Goal: Check status: Check status

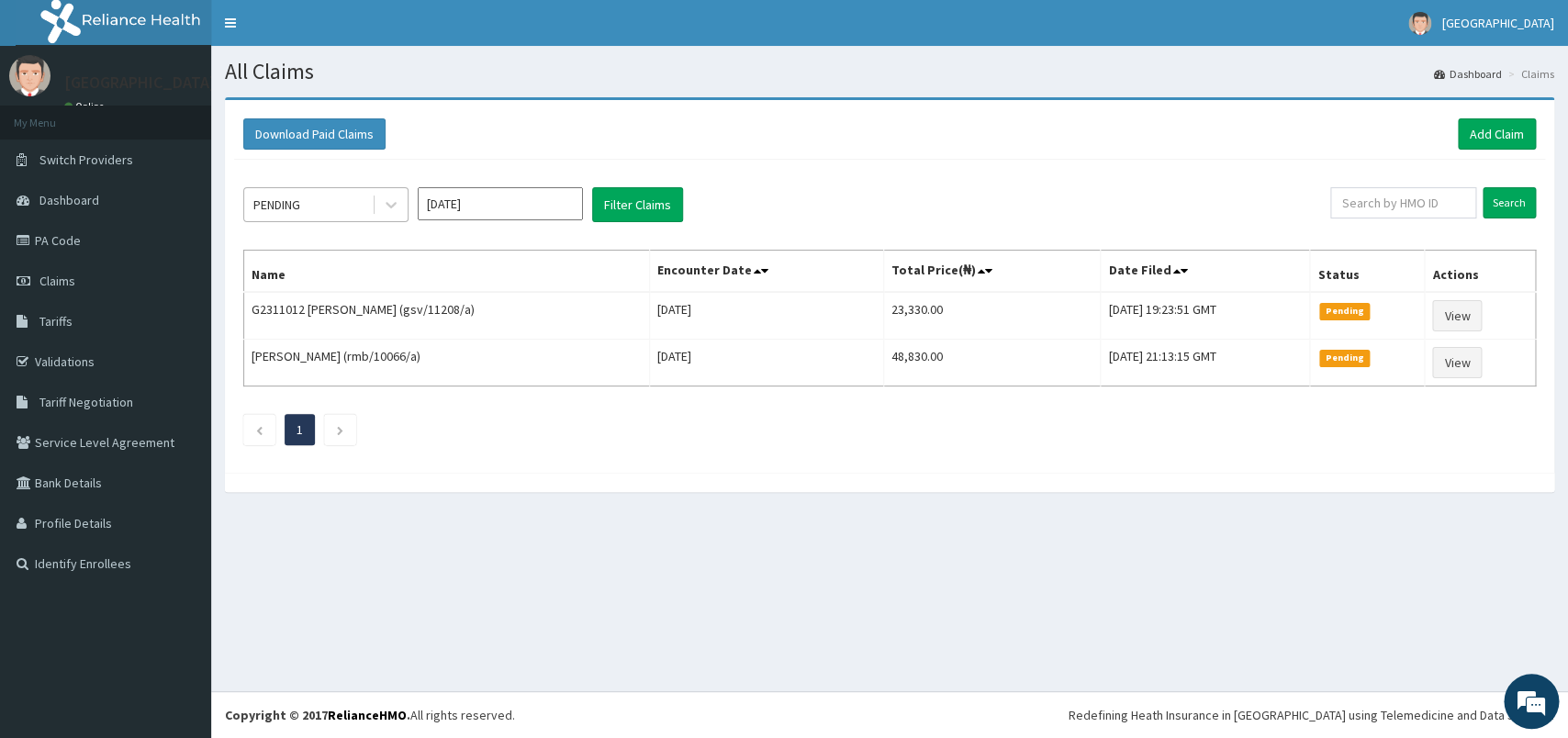
click at [312, 203] on div "PENDING" at bounding box center [308, 204] width 128 height 29
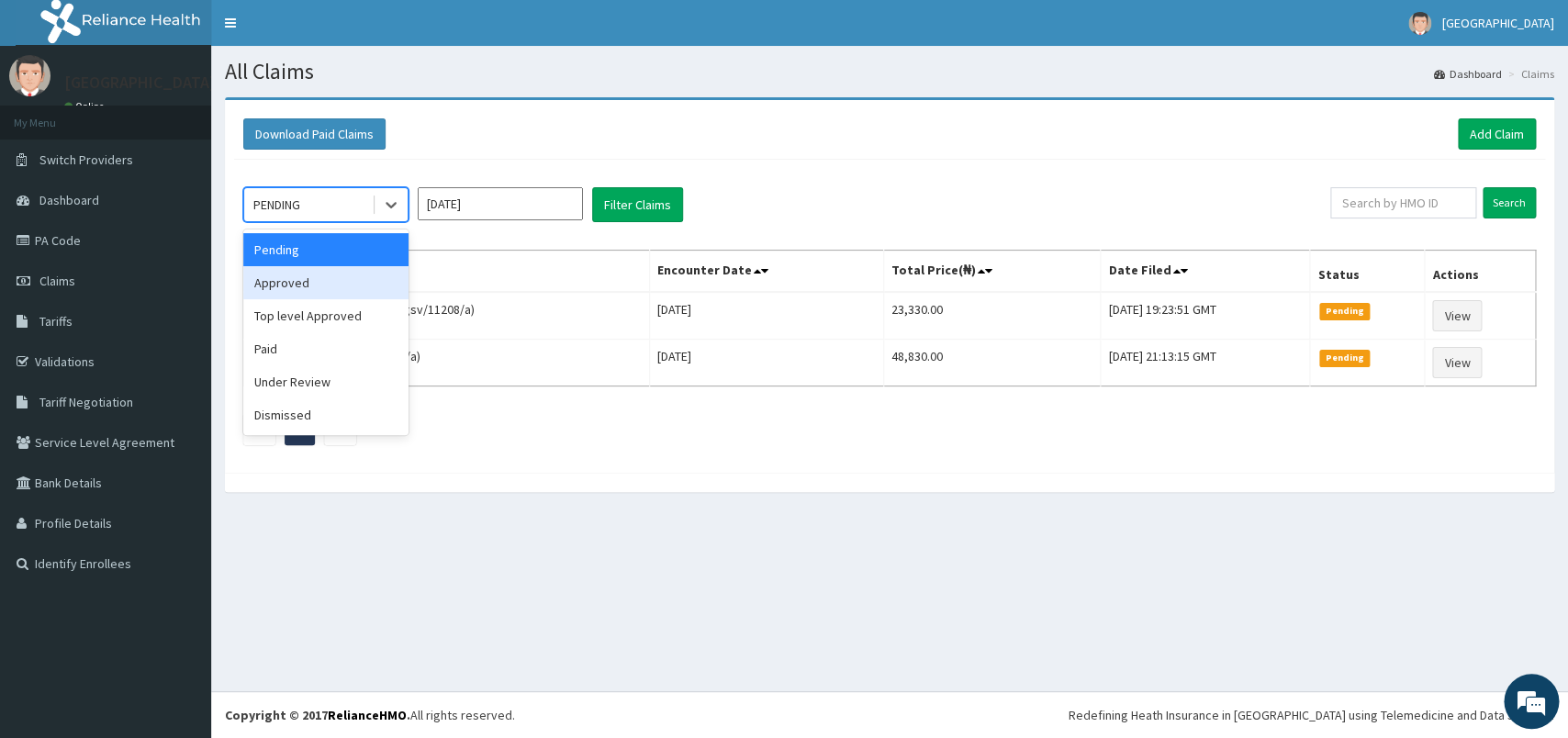
click at [313, 283] on div "Approved" at bounding box center [326, 283] width 165 height 33
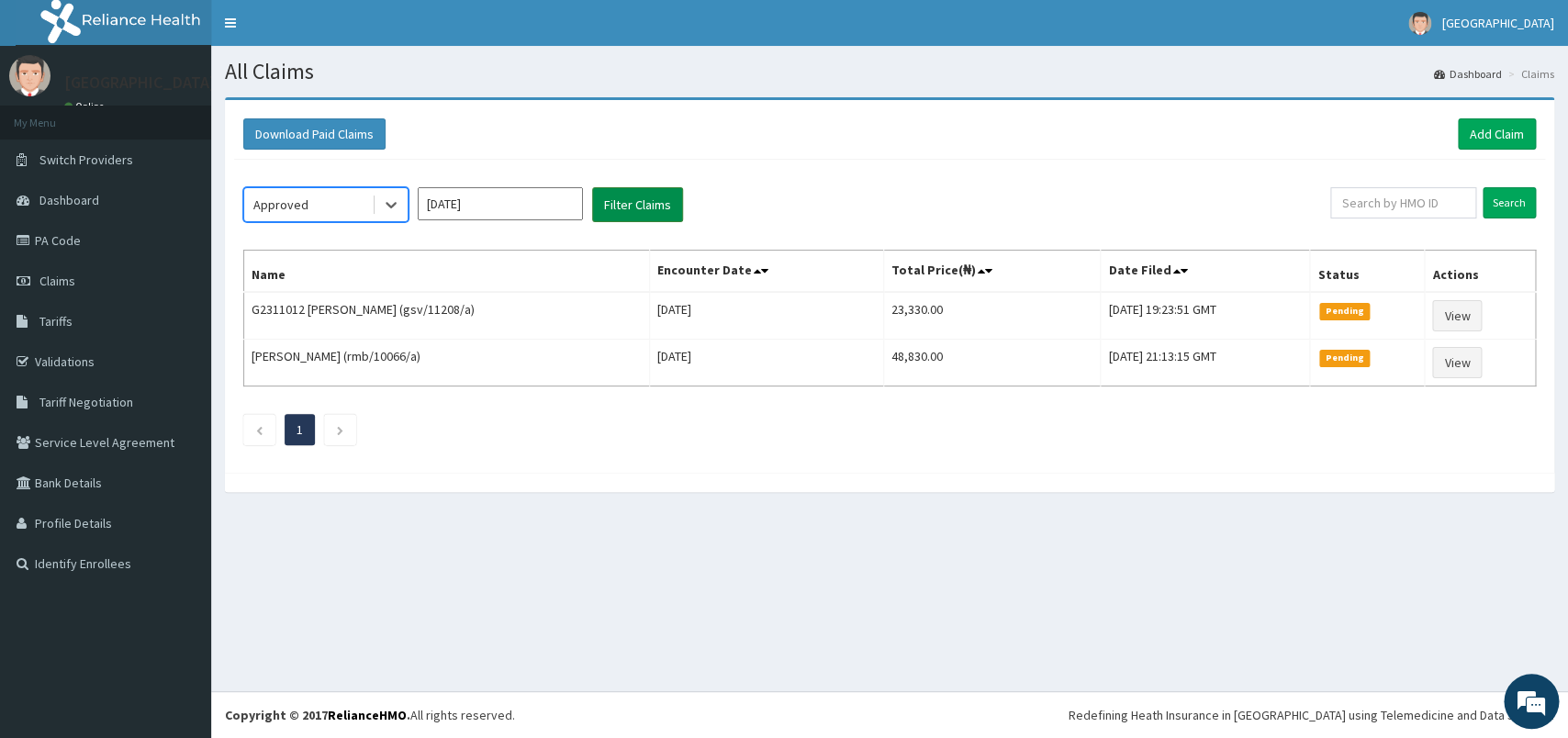
click at [640, 196] on button "Filter Claims" at bounding box center [637, 204] width 91 height 35
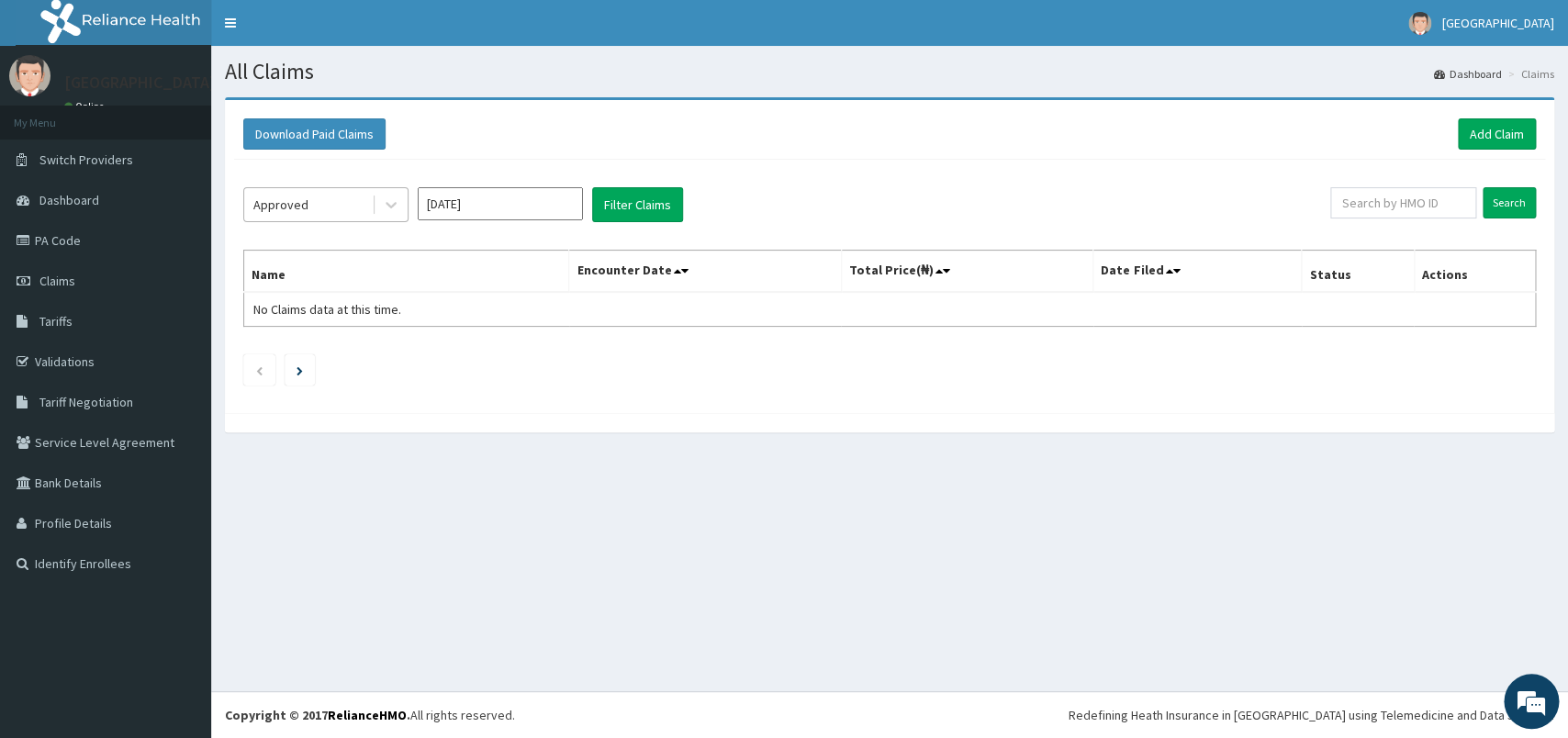
click at [367, 217] on div "Approved" at bounding box center [308, 204] width 128 height 29
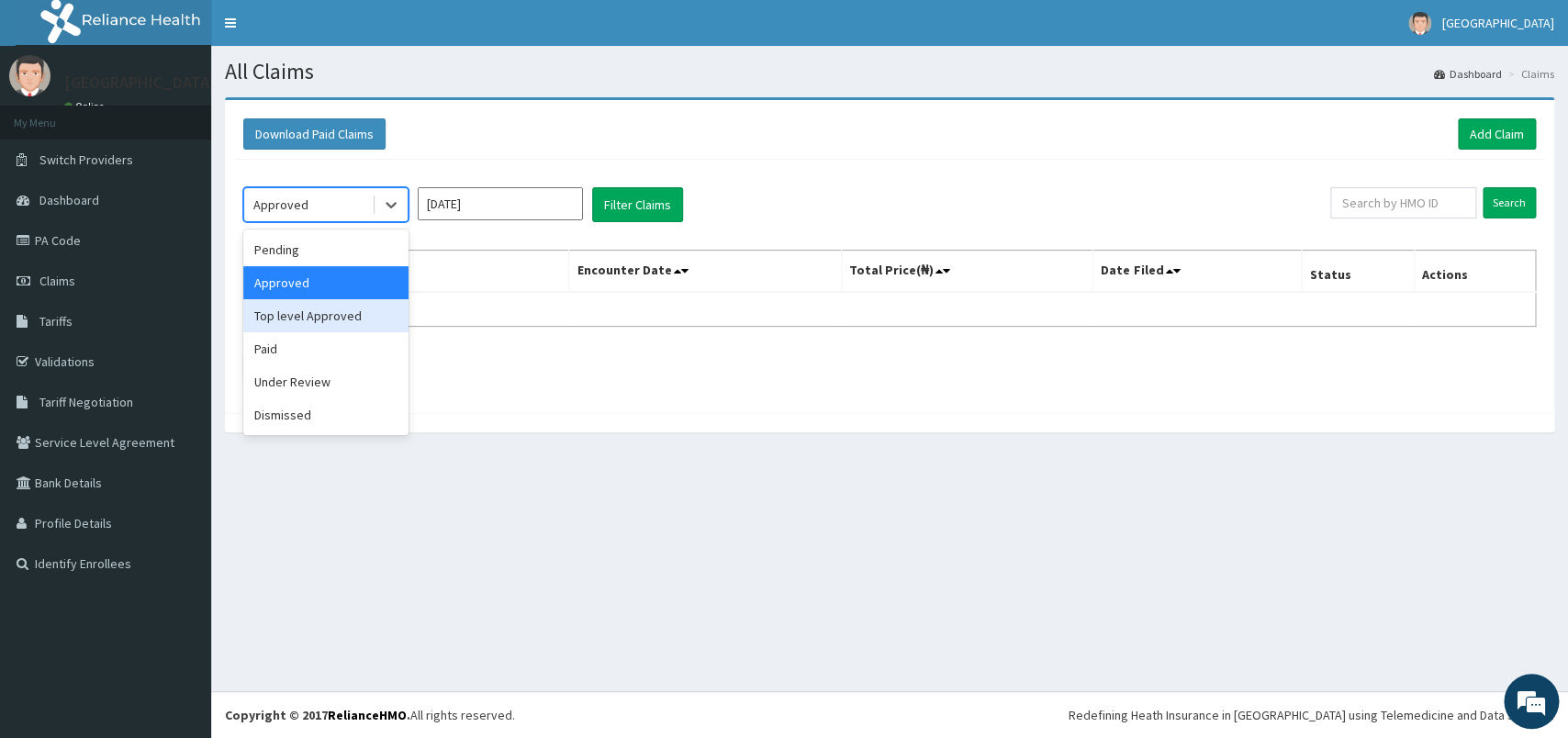
click at [344, 323] on div "Top level Approved" at bounding box center [326, 316] width 165 height 33
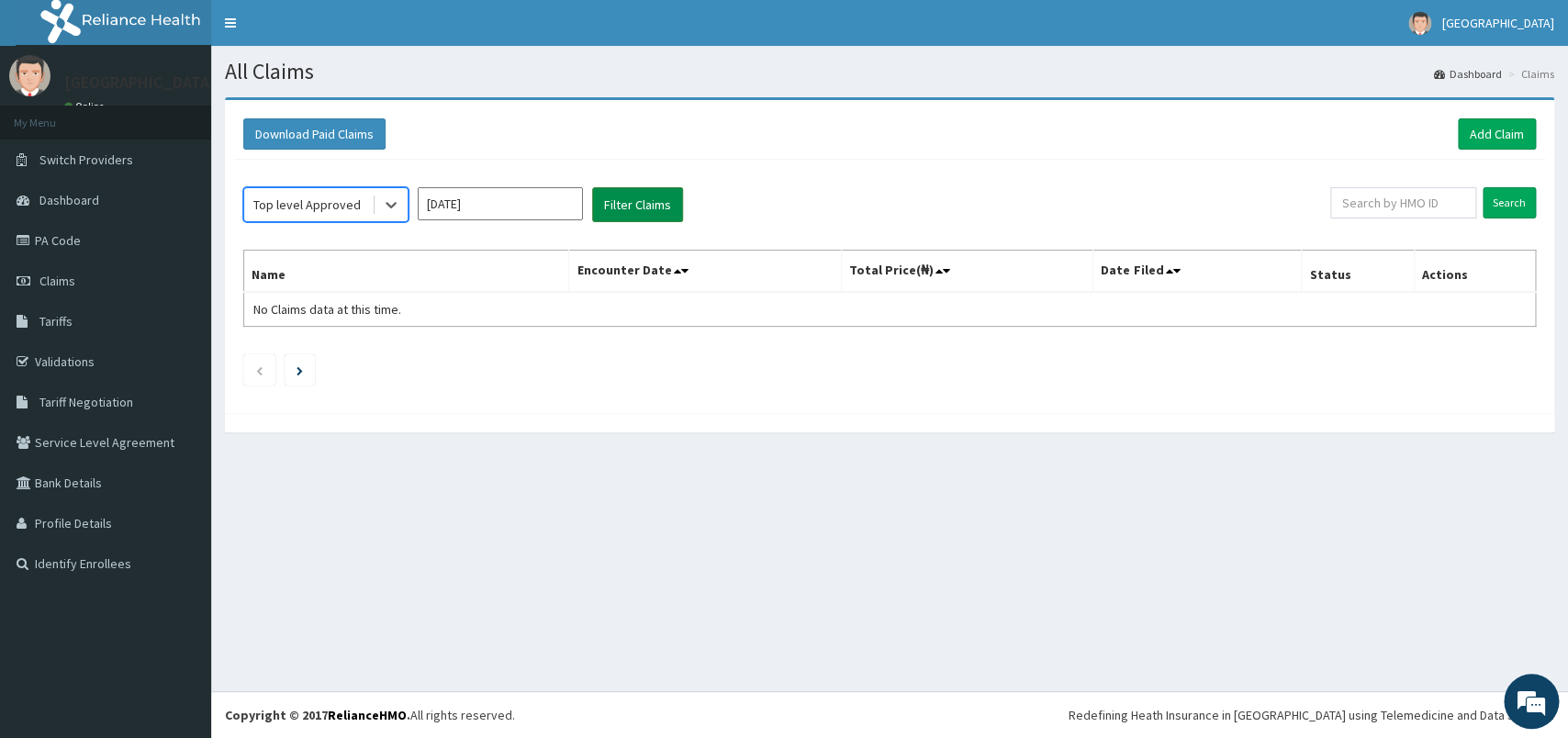
click at [656, 196] on button "Filter Claims" at bounding box center [637, 204] width 91 height 35
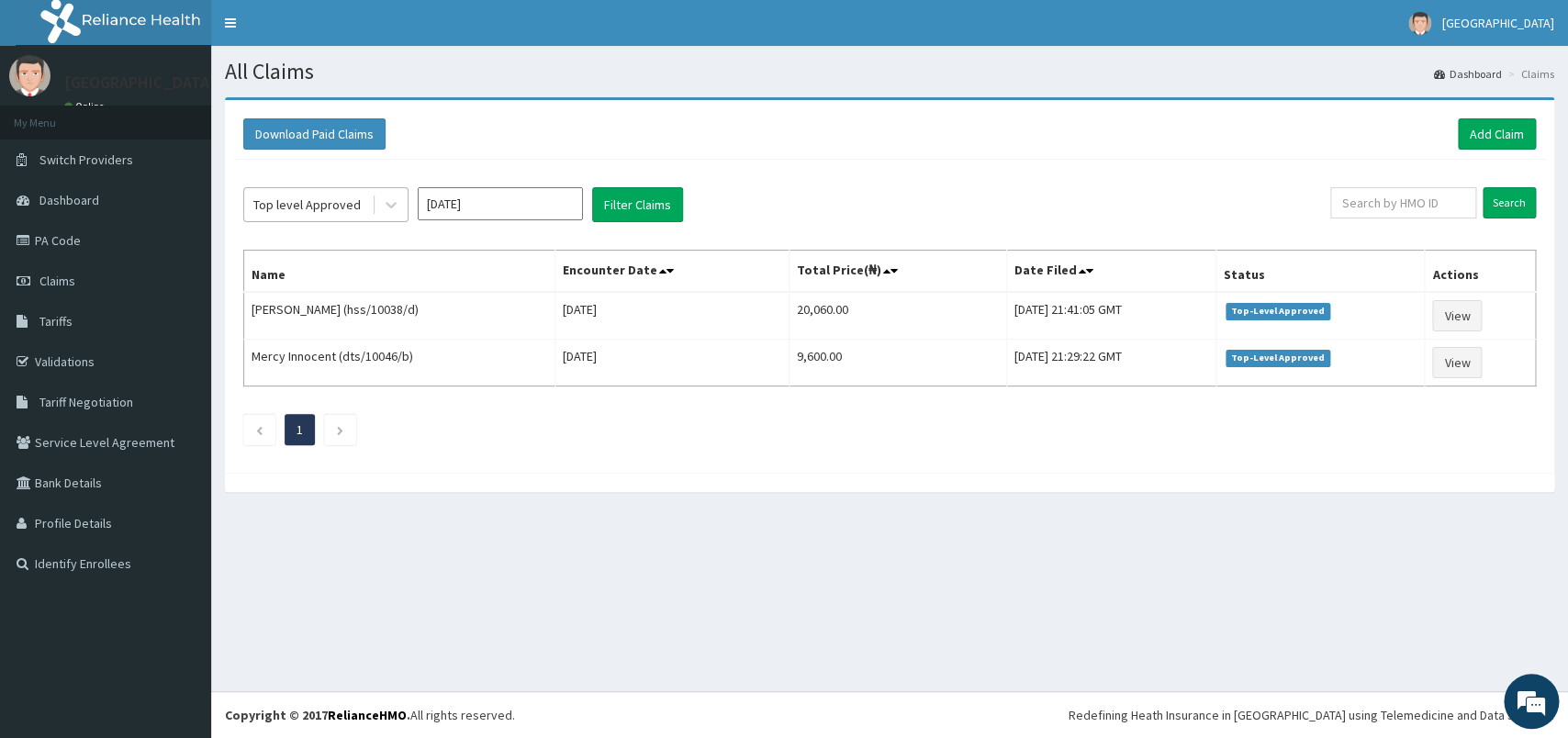
click at [299, 211] on div "Top level Approved" at bounding box center [308, 205] width 108 height 18
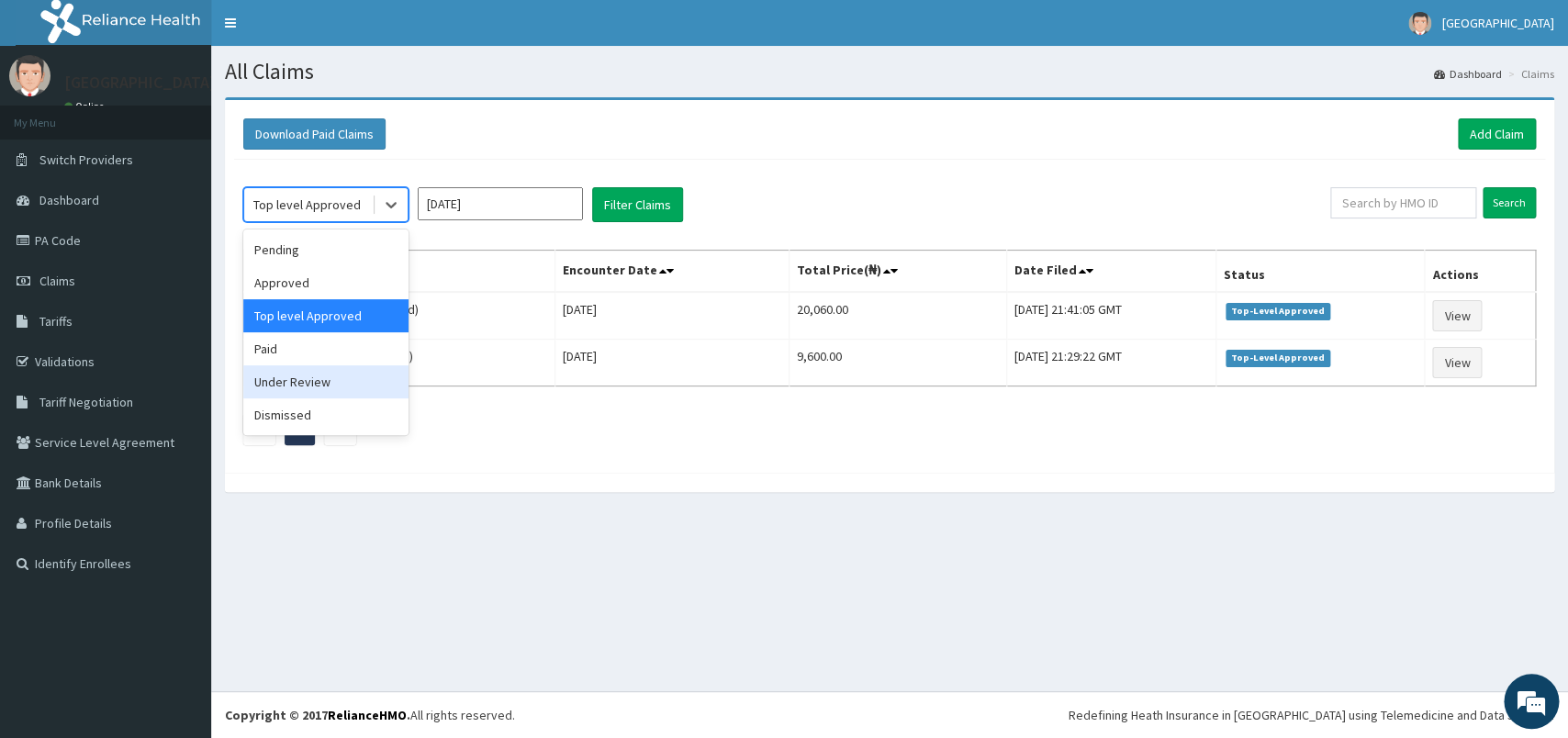
click at [344, 374] on div "Under Review" at bounding box center [326, 381] width 165 height 33
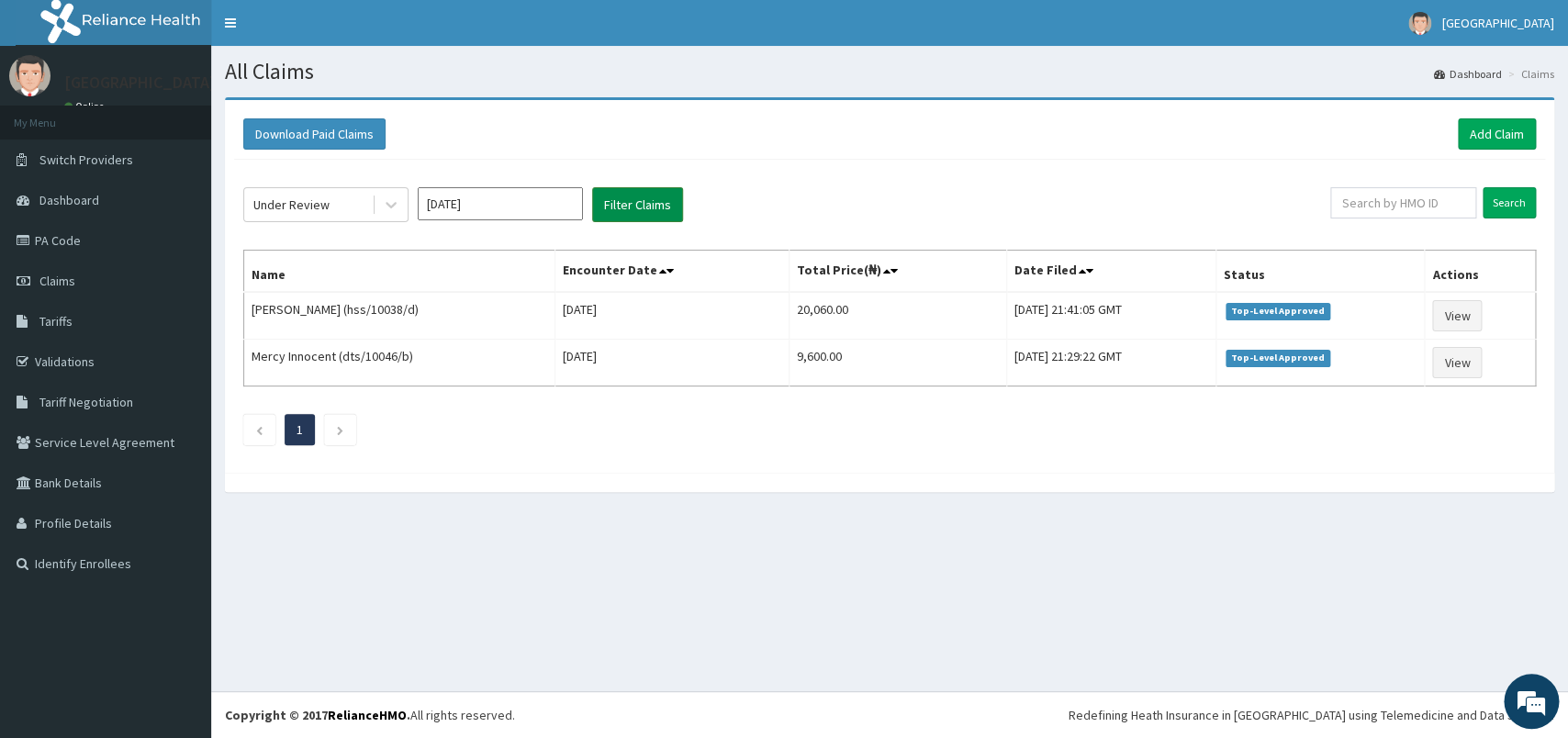
click at [659, 188] on button "Filter Claims" at bounding box center [637, 204] width 91 height 35
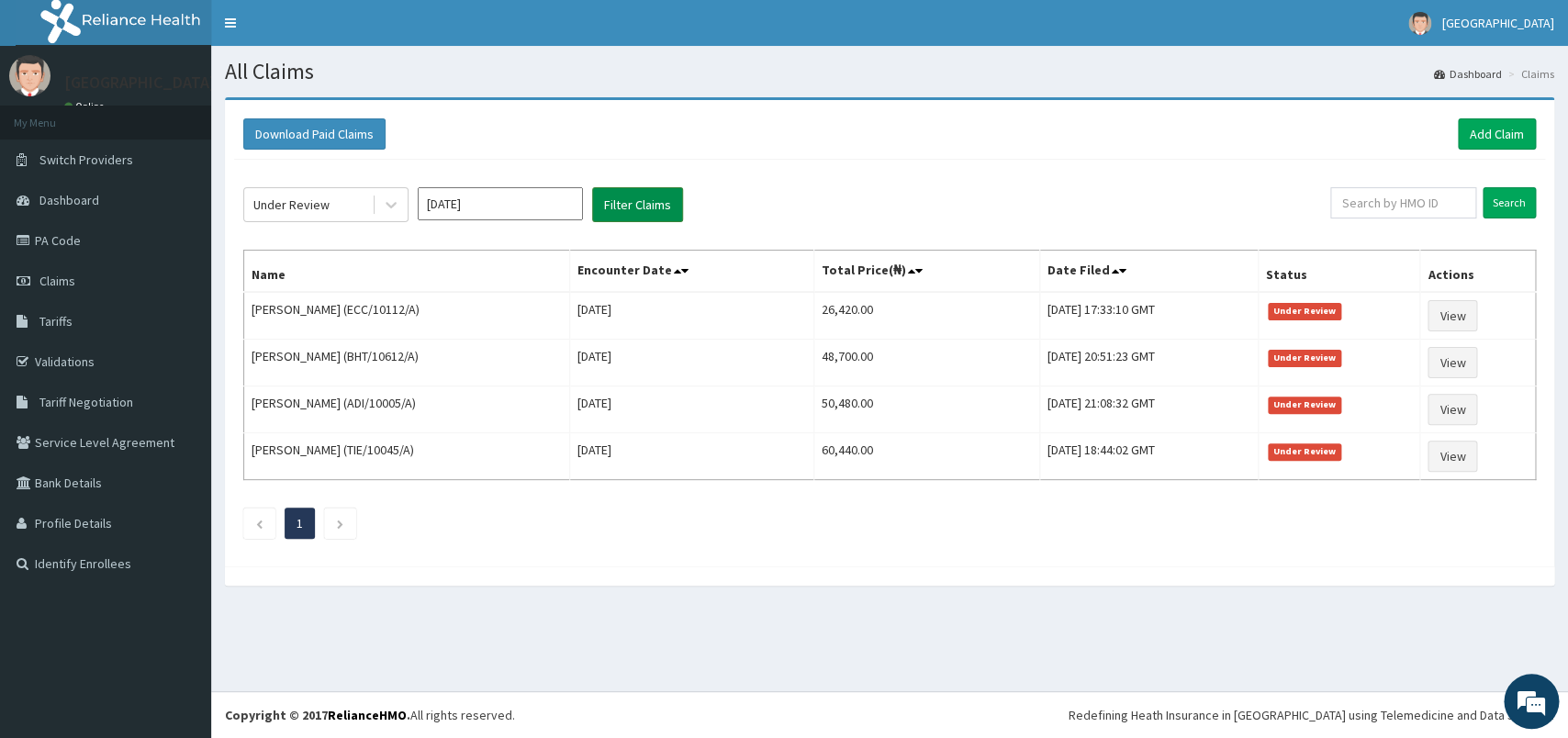
click at [654, 206] on button "Filter Claims" at bounding box center [637, 204] width 91 height 35
click at [504, 203] on input "[DATE]" at bounding box center [499, 203] width 165 height 33
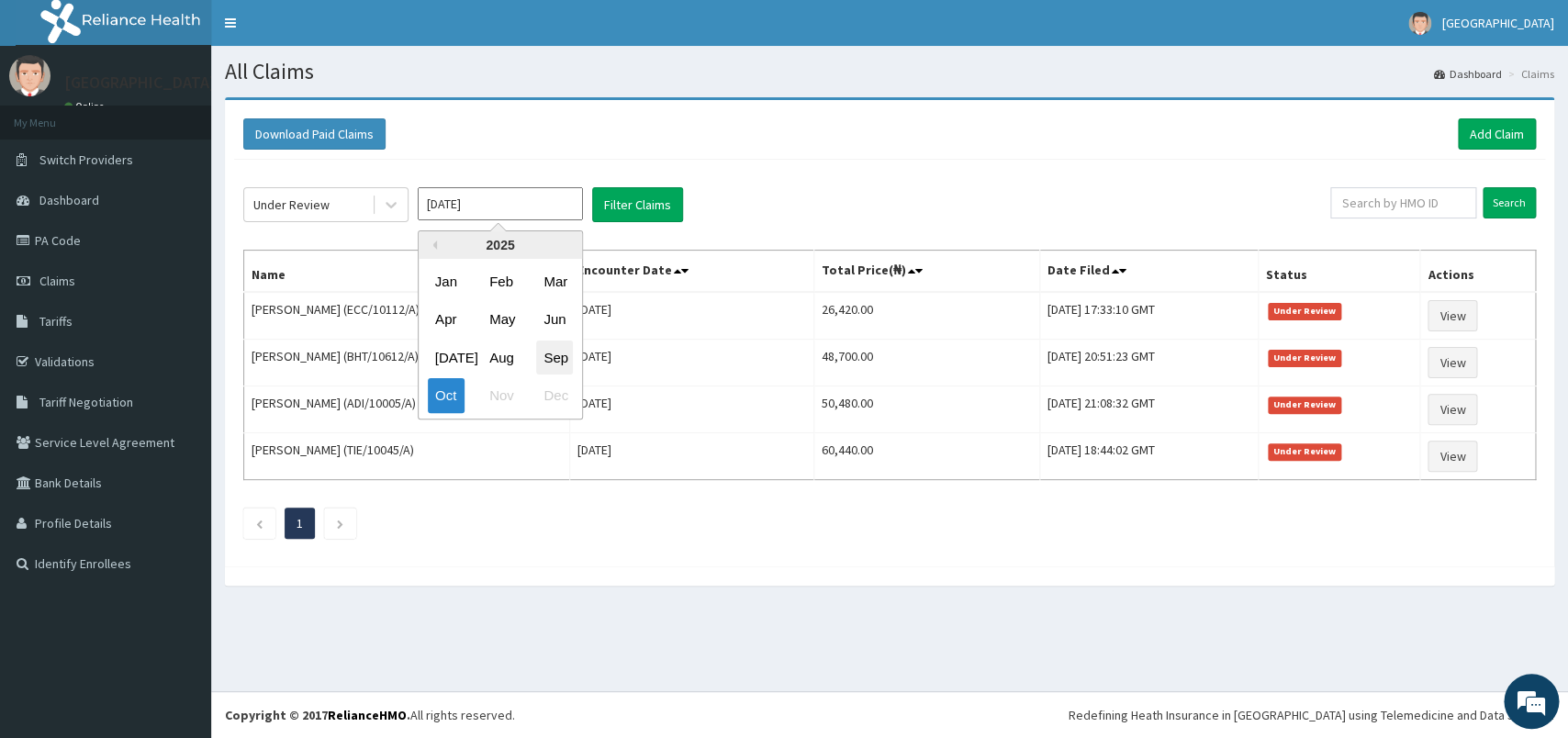
click at [556, 357] on div "Sep" at bounding box center [554, 358] width 37 height 34
type input "[DATE]"
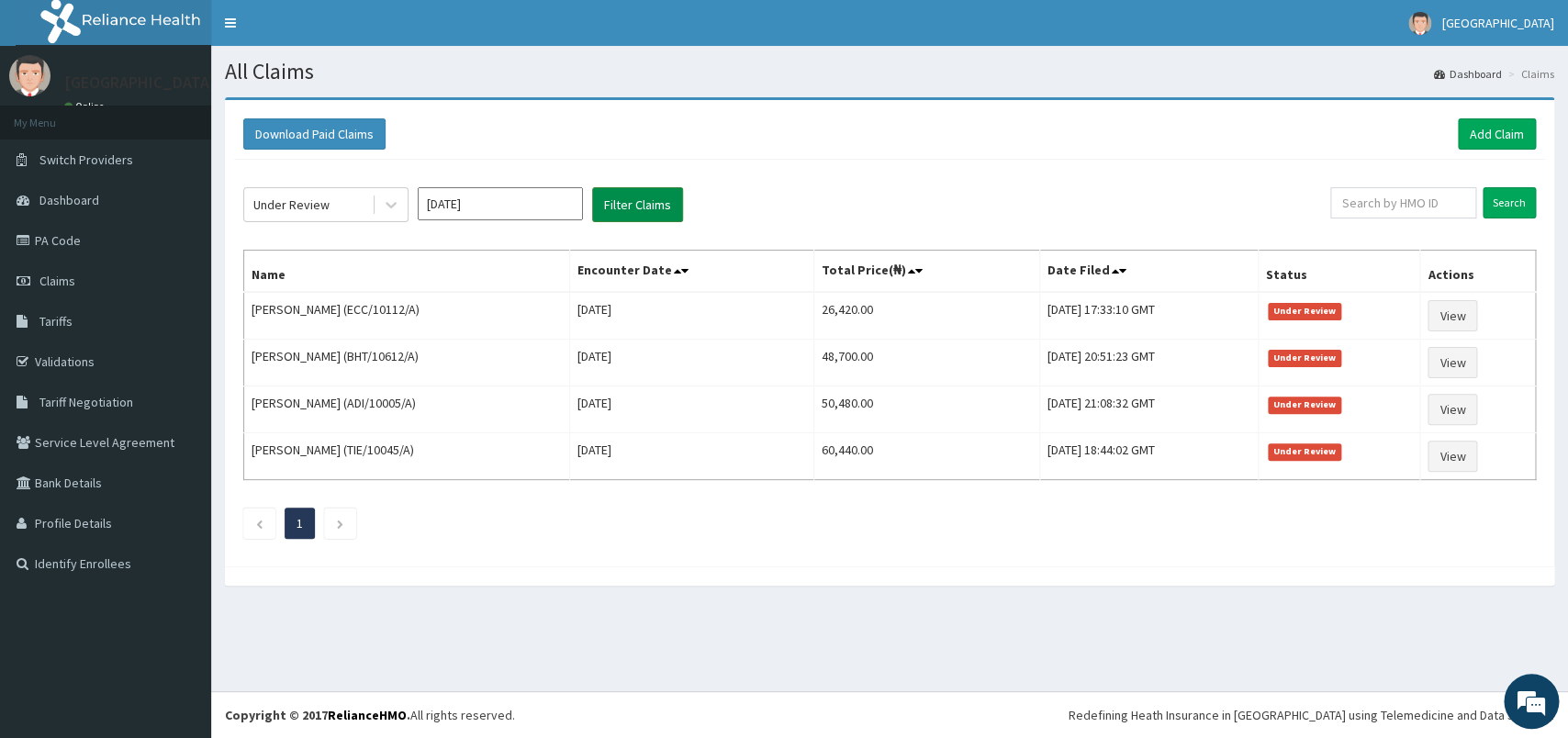
click at [651, 206] on button "Filter Claims" at bounding box center [637, 204] width 91 height 35
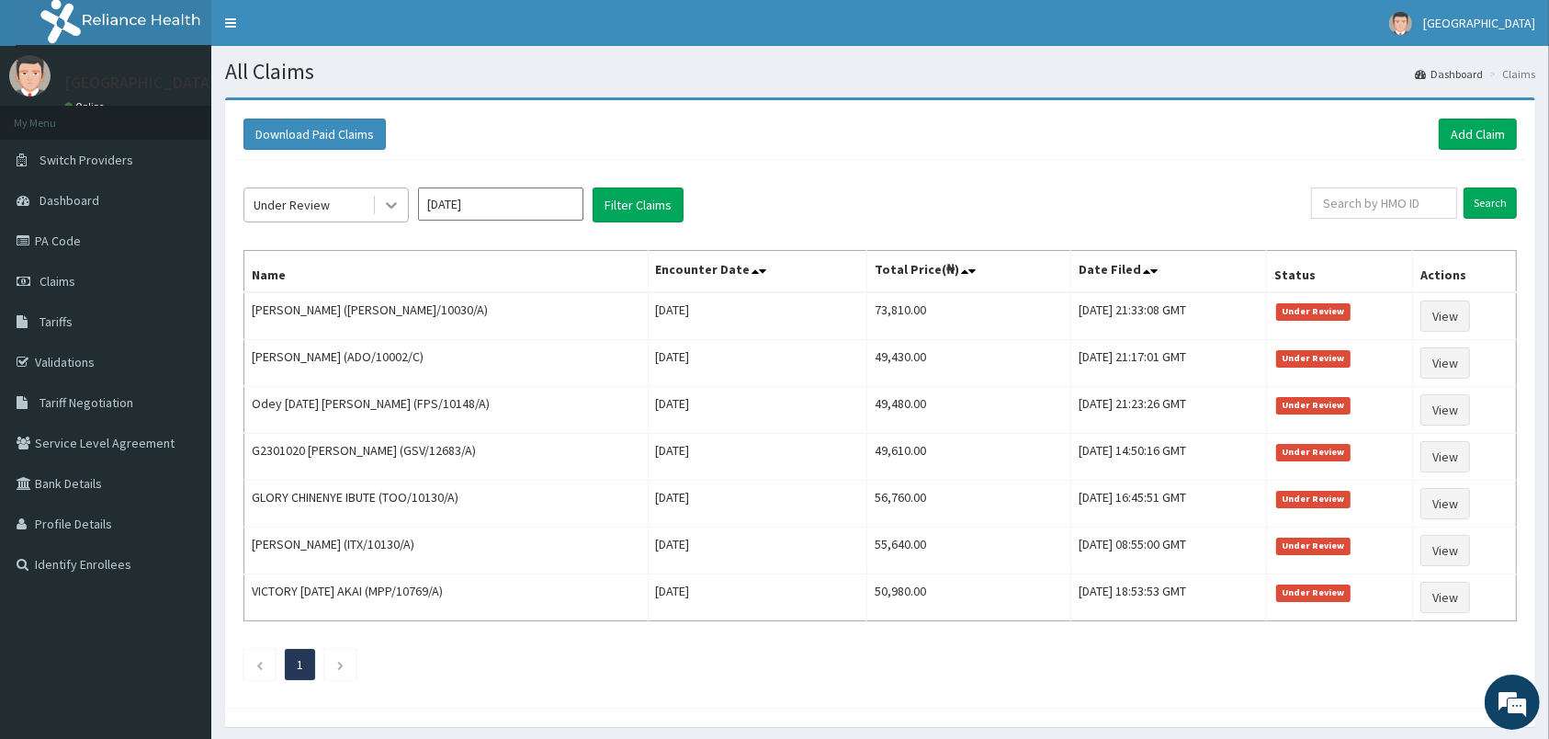
click at [377, 202] on div at bounding box center [391, 204] width 33 height 33
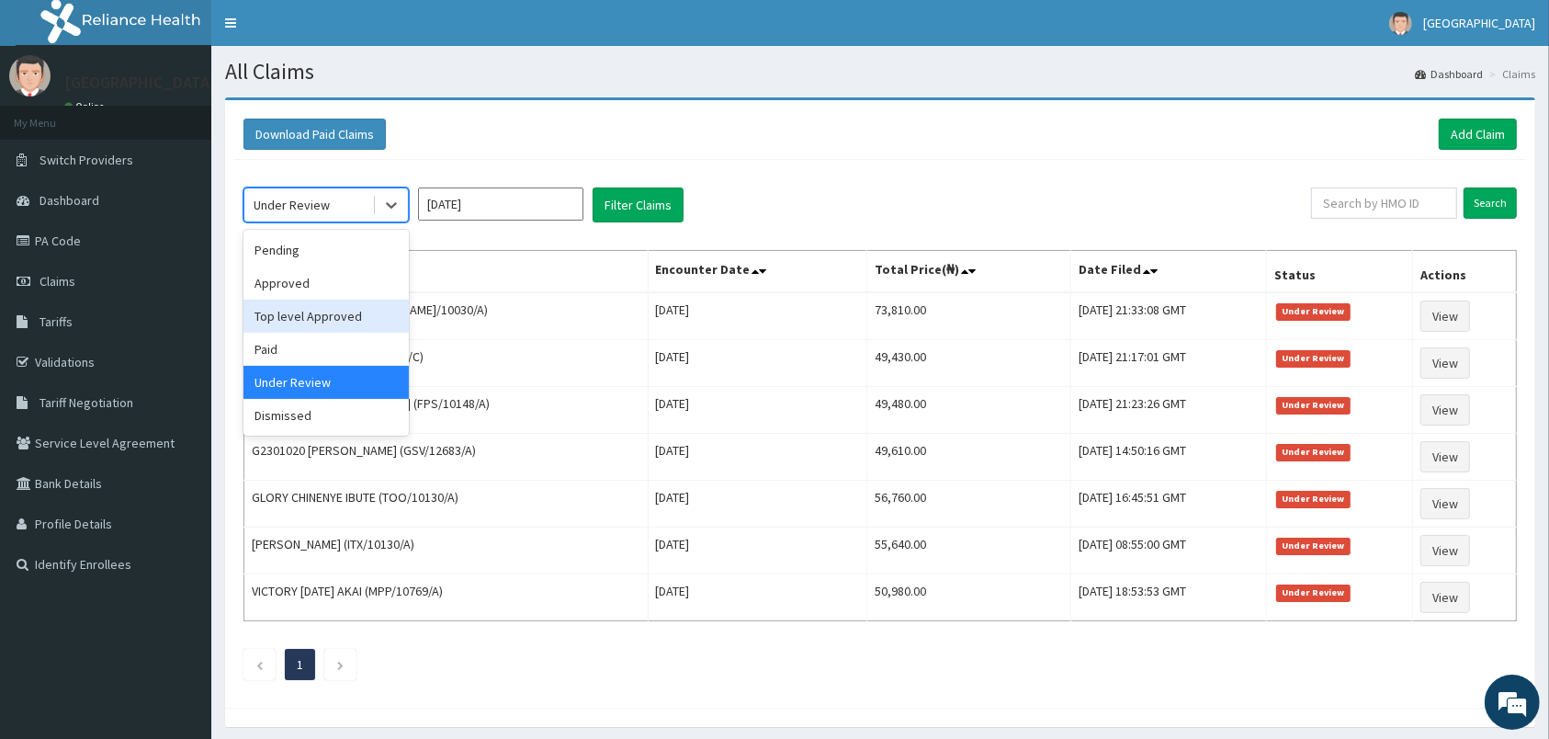
click at [332, 316] on div "Top level Approved" at bounding box center [326, 316] width 165 height 33
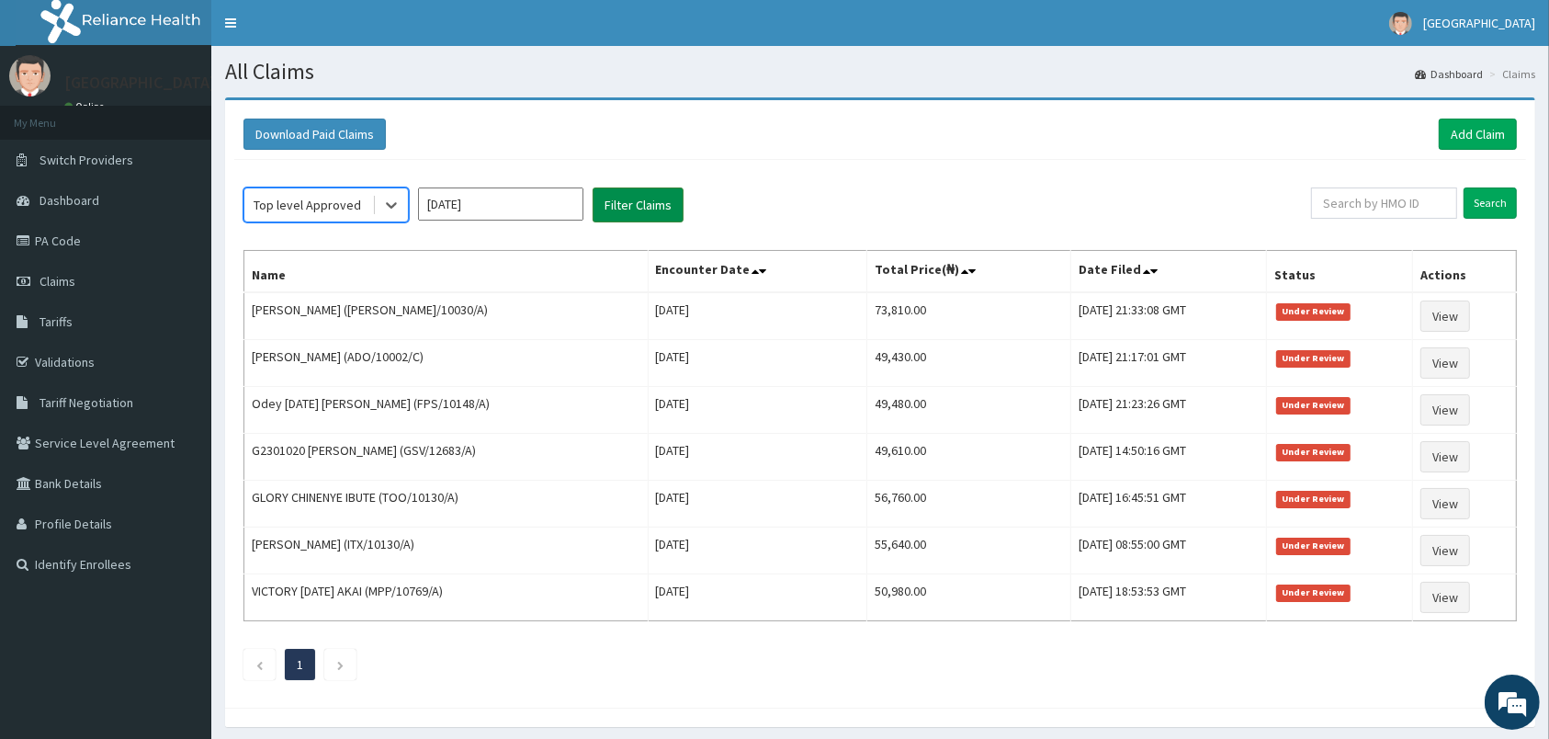
click at [638, 199] on button "Filter Claims" at bounding box center [638, 204] width 91 height 35
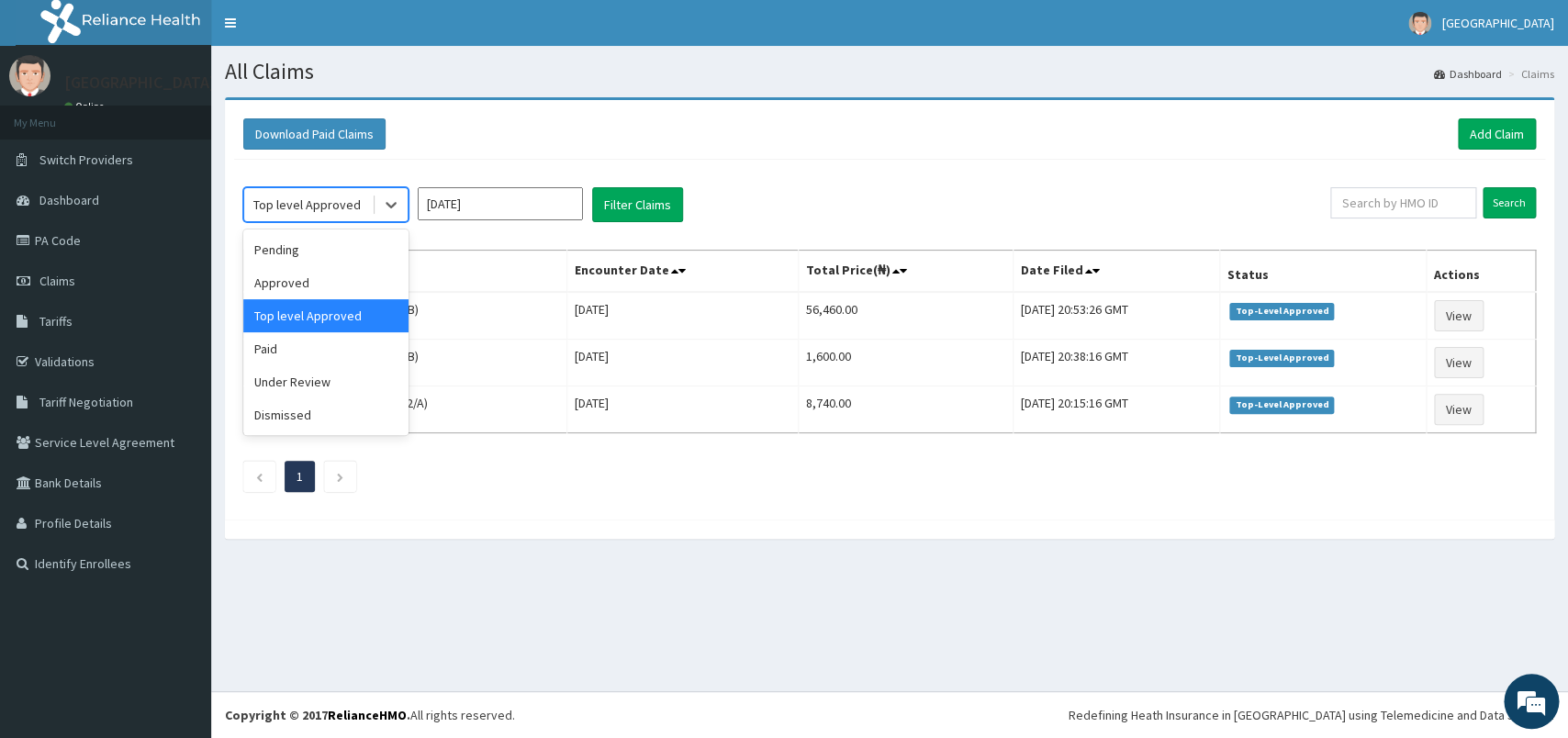
click at [353, 221] on div "Top level Approved" at bounding box center [326, 204] width 165 height 35
click at [322, 278] on div "Approved" at bounding box center [326, 283] width 165 height 33
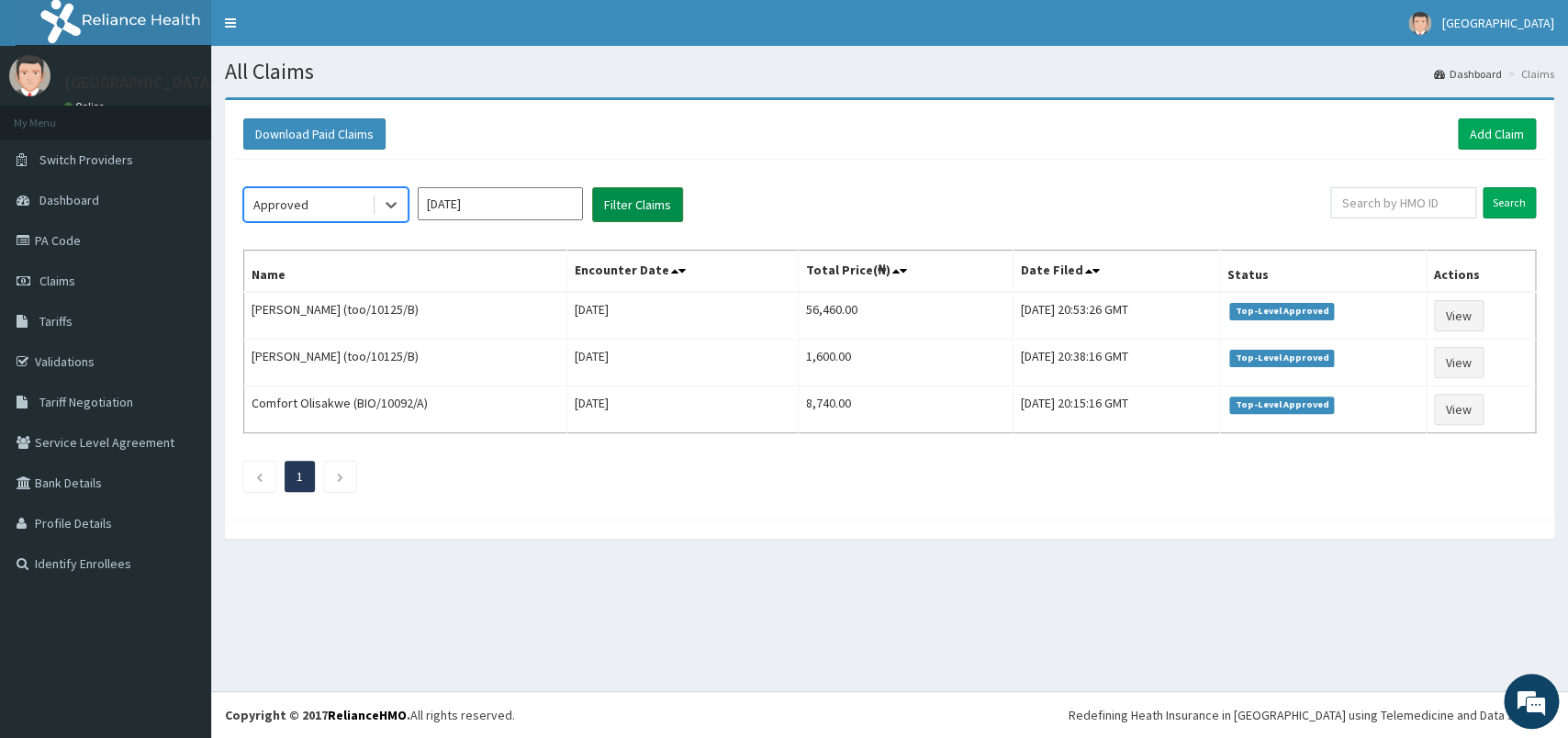
click at [605, 211] on button "Filter Claims" at bounding box center [637, 204] width 91 height 35
